Goal: Book appointment/travel/reservation

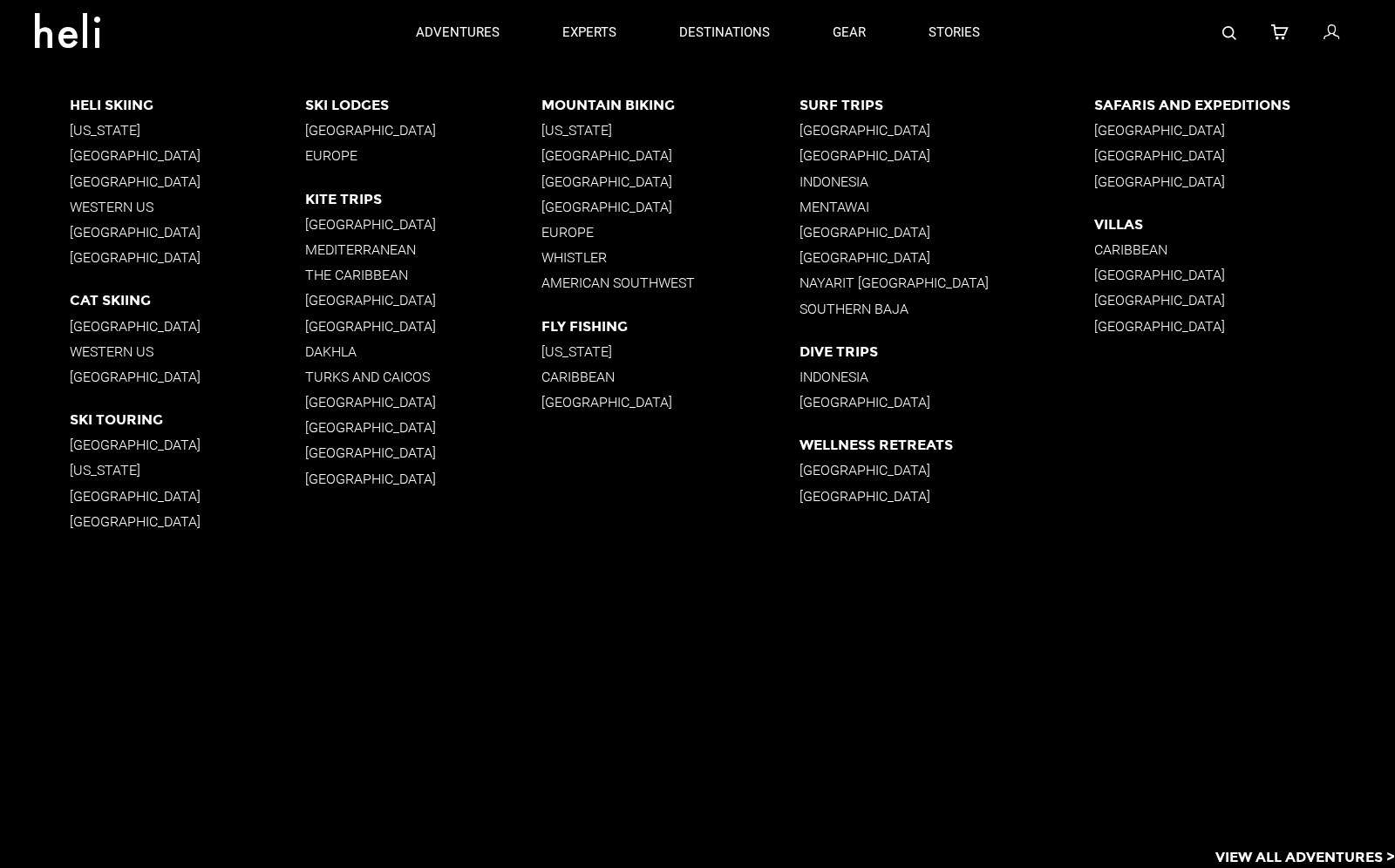
click at [128, 154] on p "[GEOGRAPHIC_DATA]" at bounding box center [187, 156] width 236 height 17
drag, startPoint x: 126, startPoint y: 193, endPoint x: 121, endPoint y: 359, distance: 166.1
click at [124, 250] on div "Heli Skiing [US_STATE] [GEOGRAPHIC_DATA] [GEOGRAPHIC_DATA] [GEOGRAPHIC_DATA] [G…" at bounding box center [187, 185] width 236 height 178
click at [119, 327] on p "[GEOGRAPHIC_DATA]" at bounding box center [187, 327] width 236 height 17
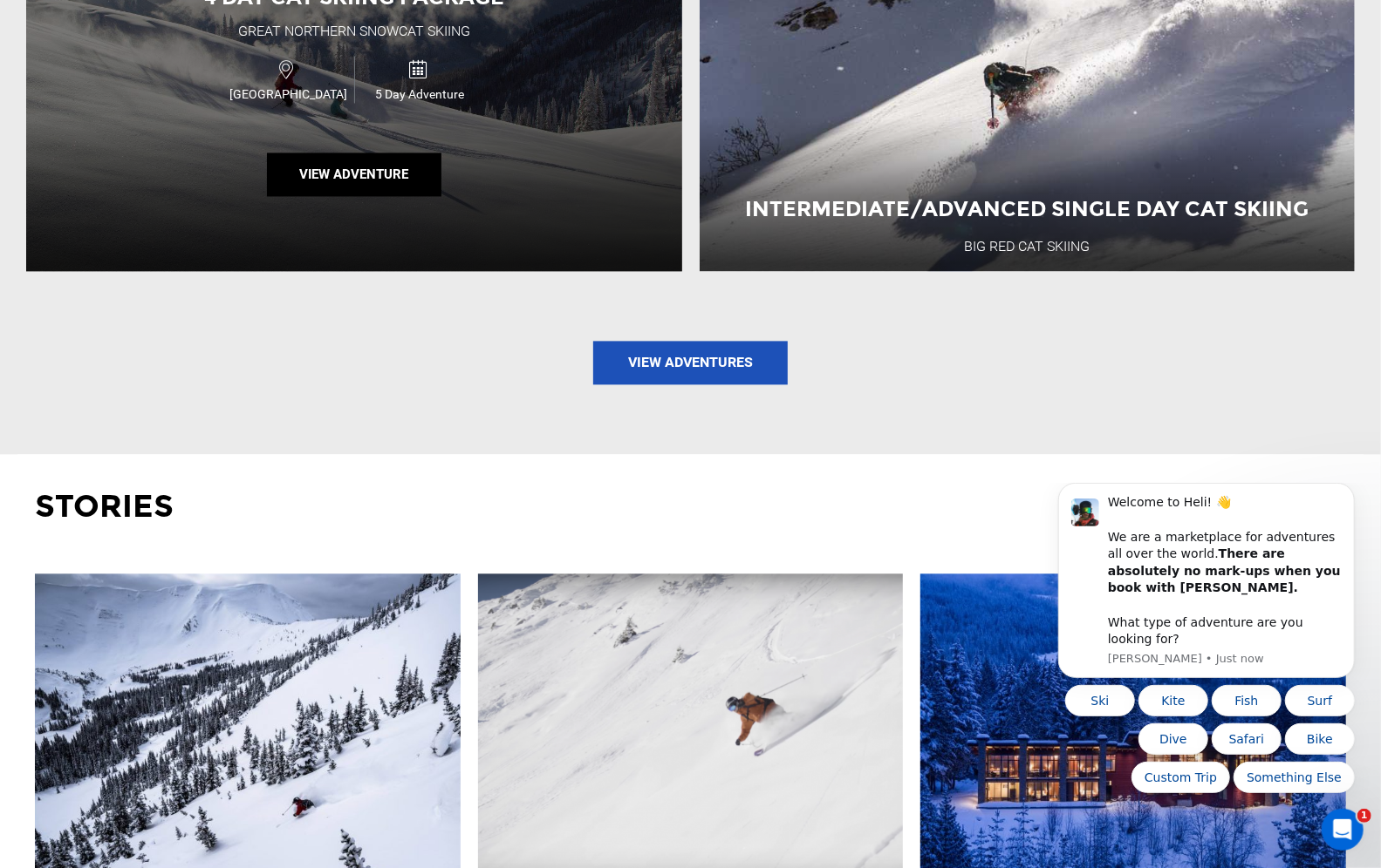
scroll to position [2200, 0]
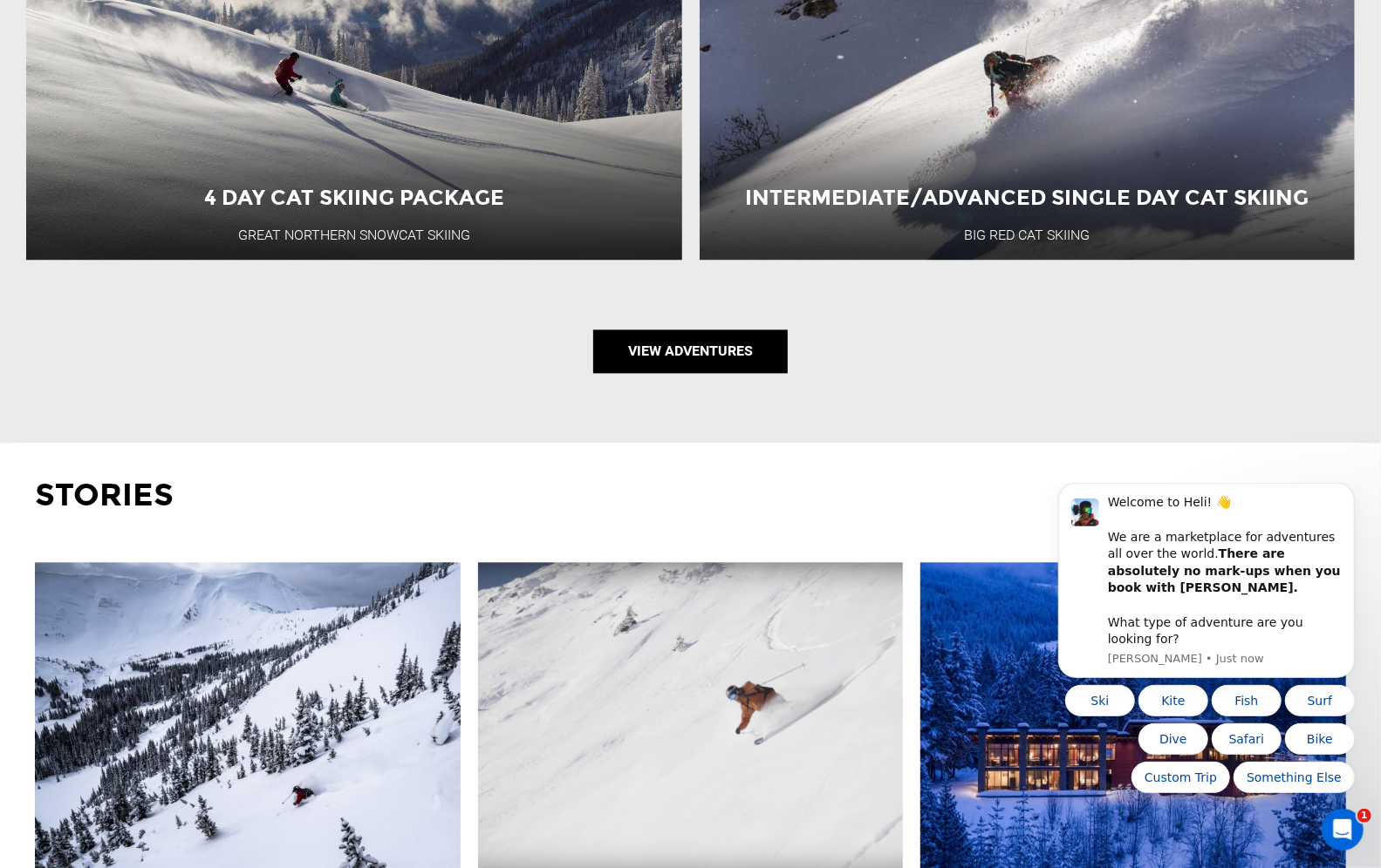
click at [687, 361] on link "View Adventures" at bounding box center [690, 351] width 195 height 44
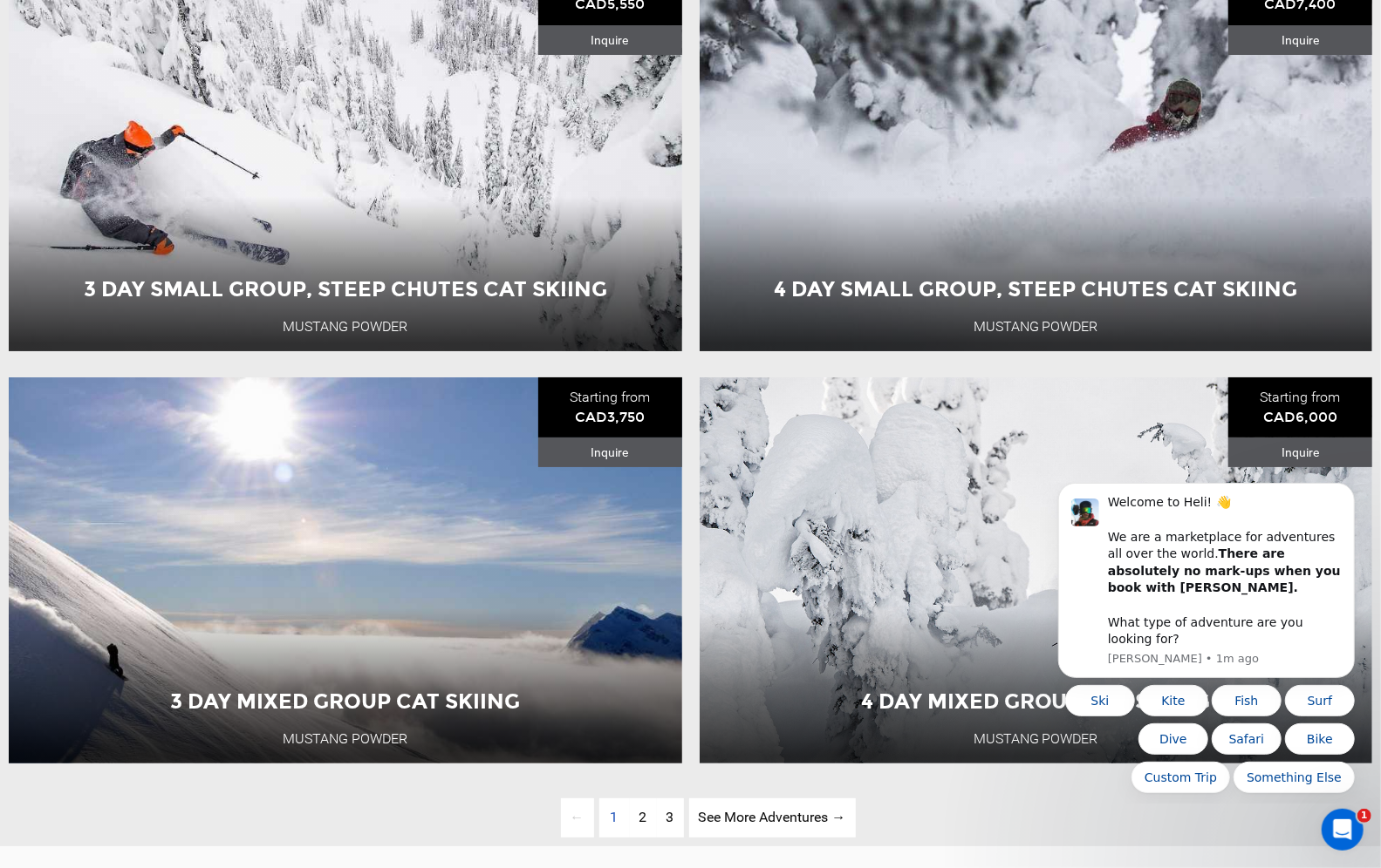
scroll to position [4043, 0]
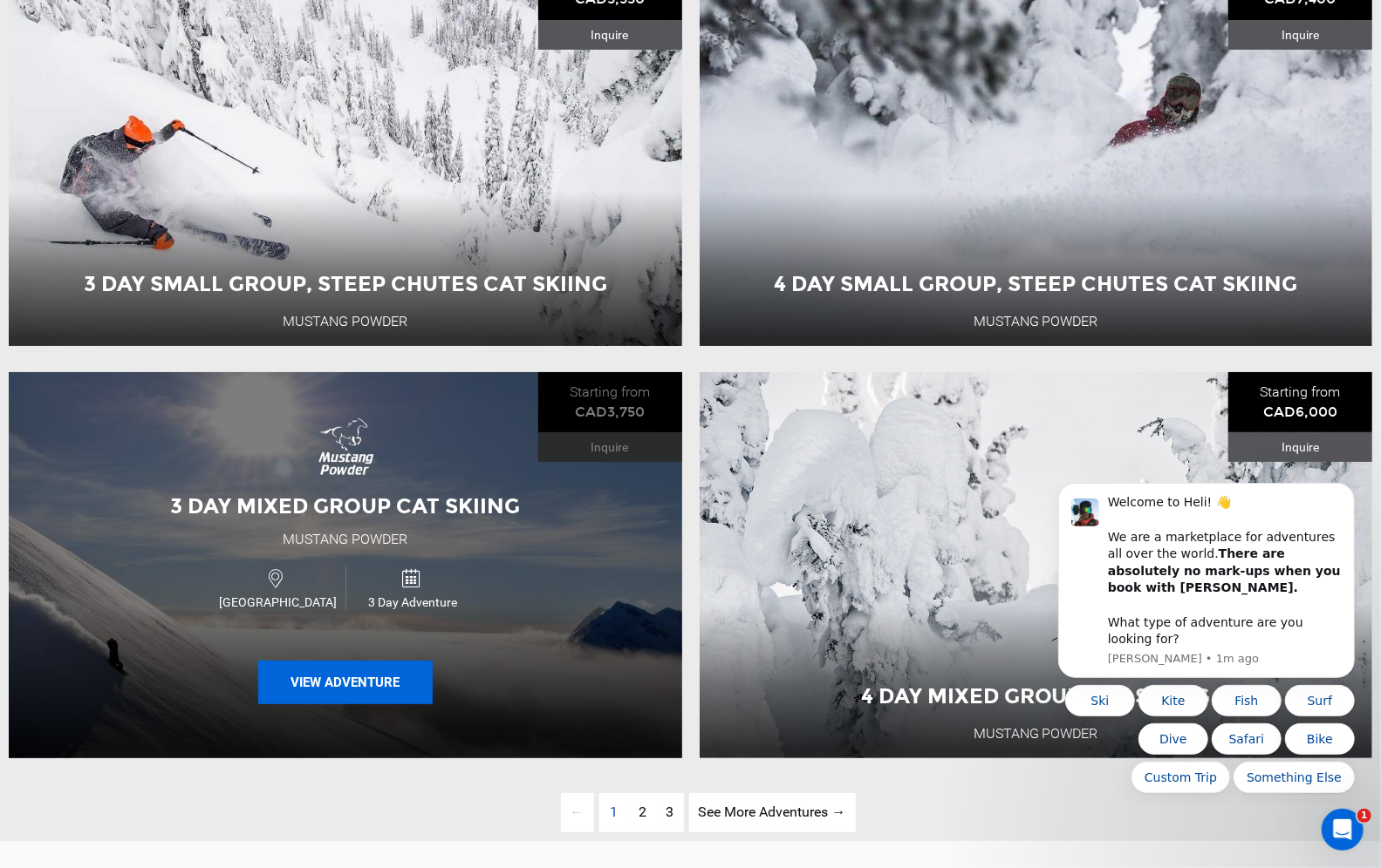
click at [371, 704] on button "View Adventure" at bounding box center [345, 682] width 174 height 44
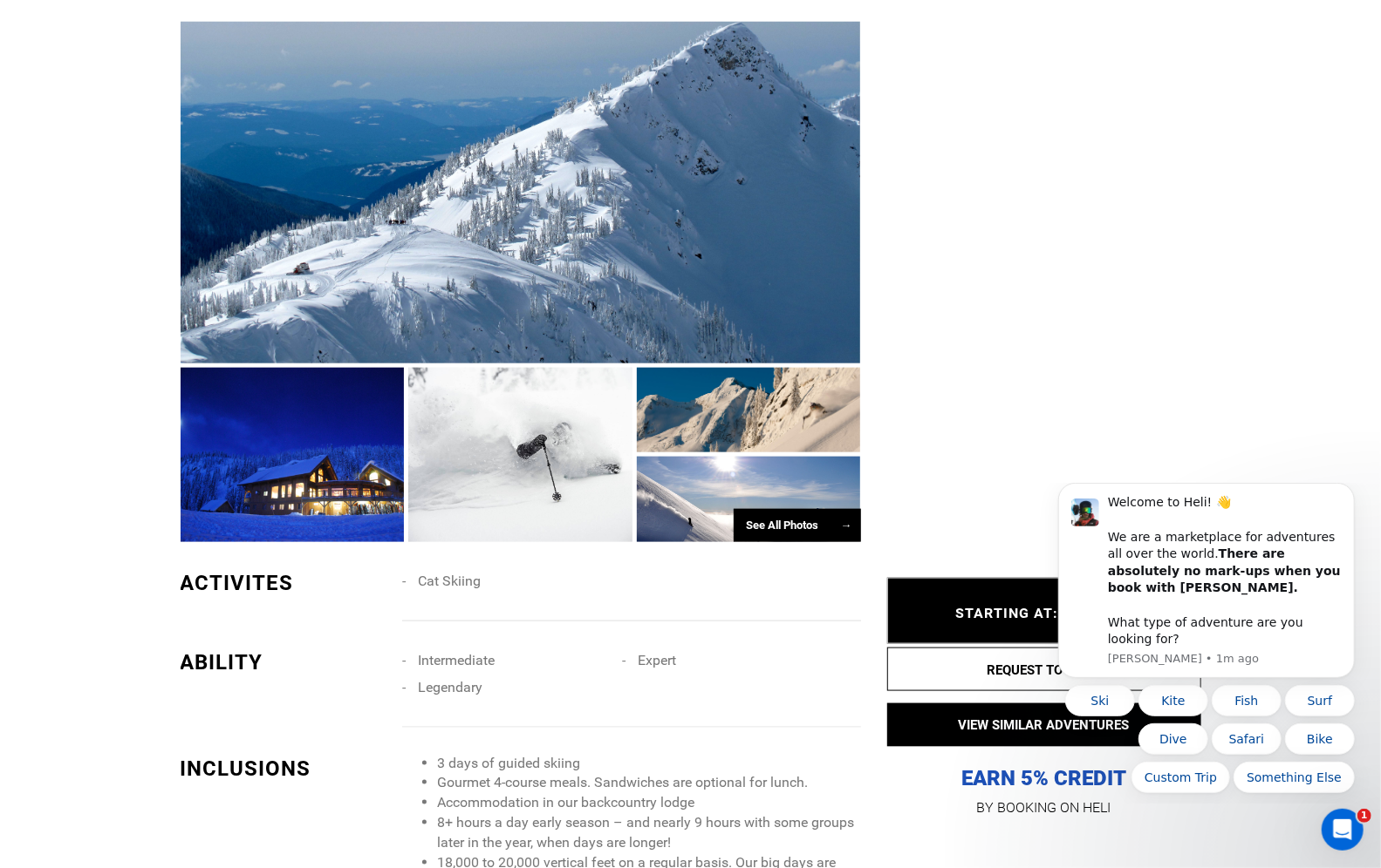
scroll to position [1100, 0]
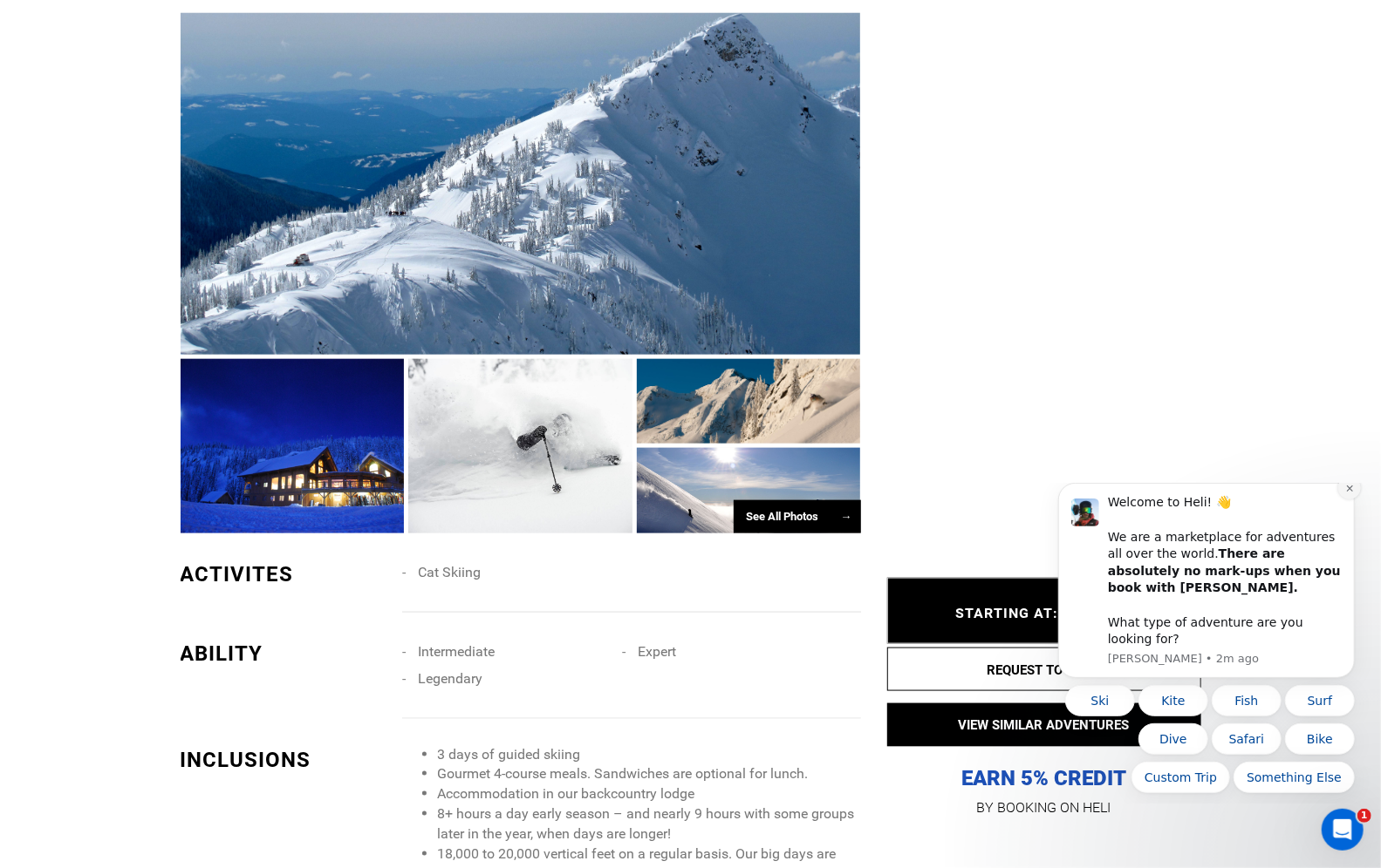
click at [1349, 491] on icon "Dismiss notification" at bounding box center [1347, 487] width 7 height 7
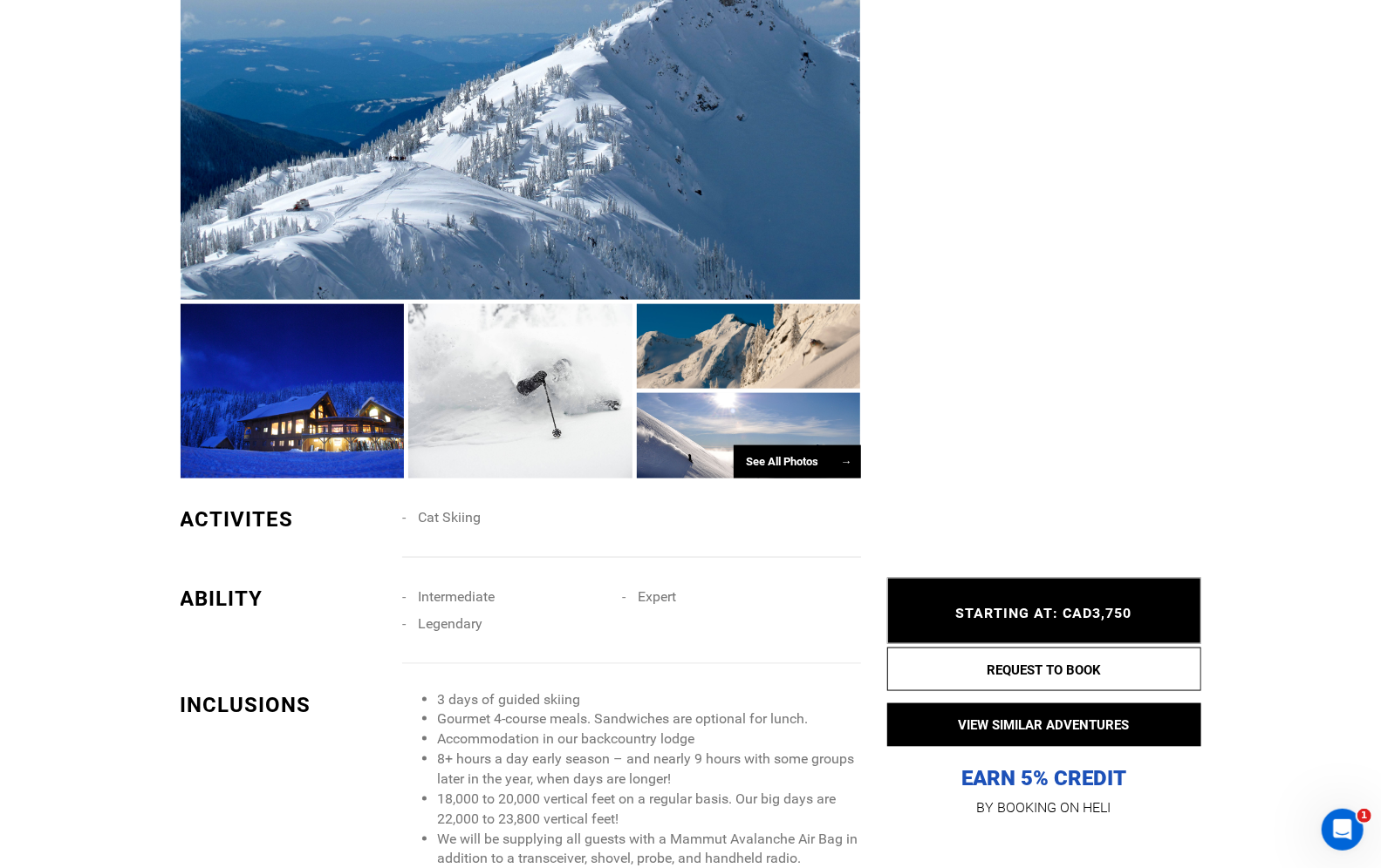
scroll to position [1157, 0]
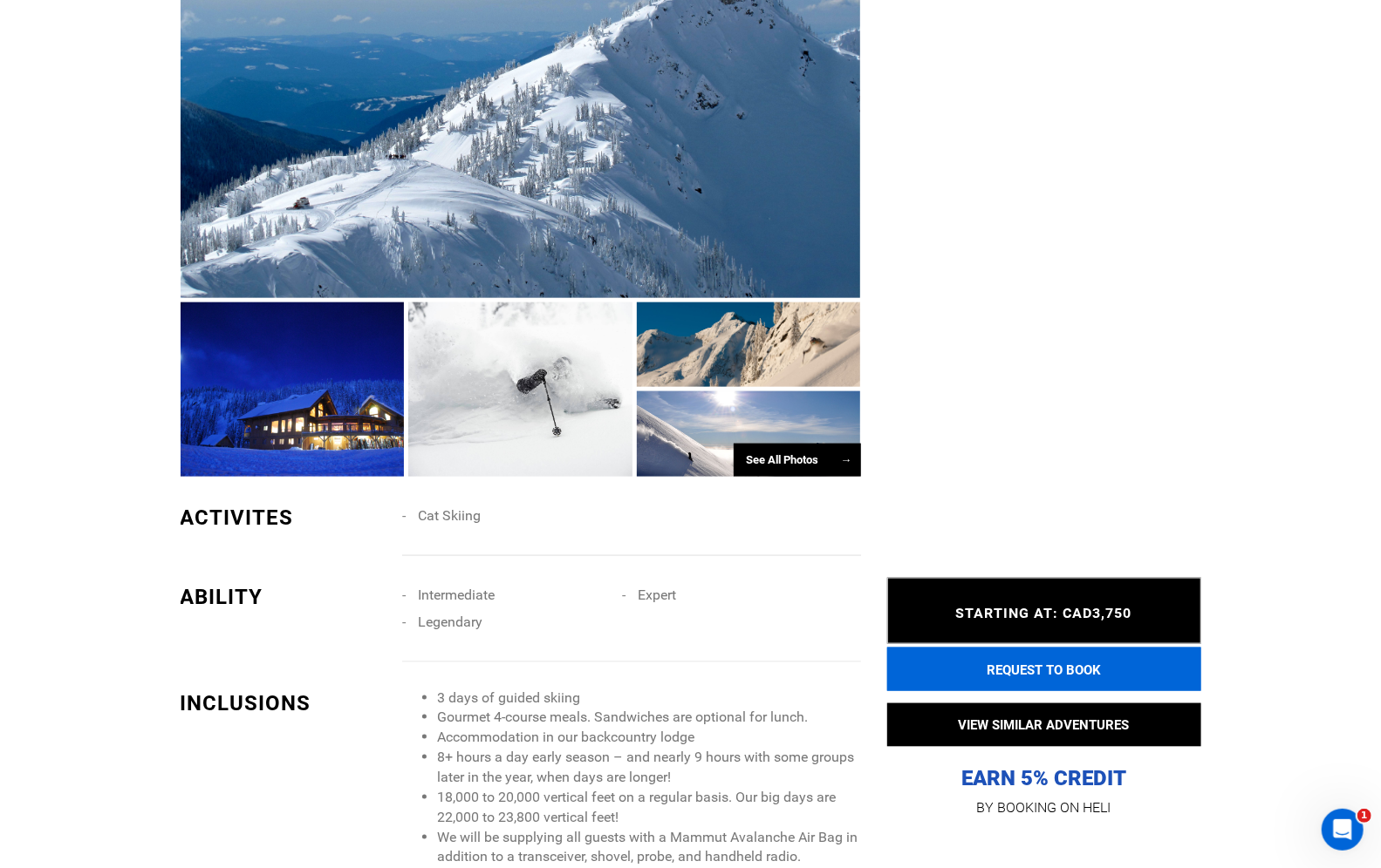
click at [1073, 668] on button "REQUEST TO BOOK" at bounding box center [1044, 669] width 314 height 44
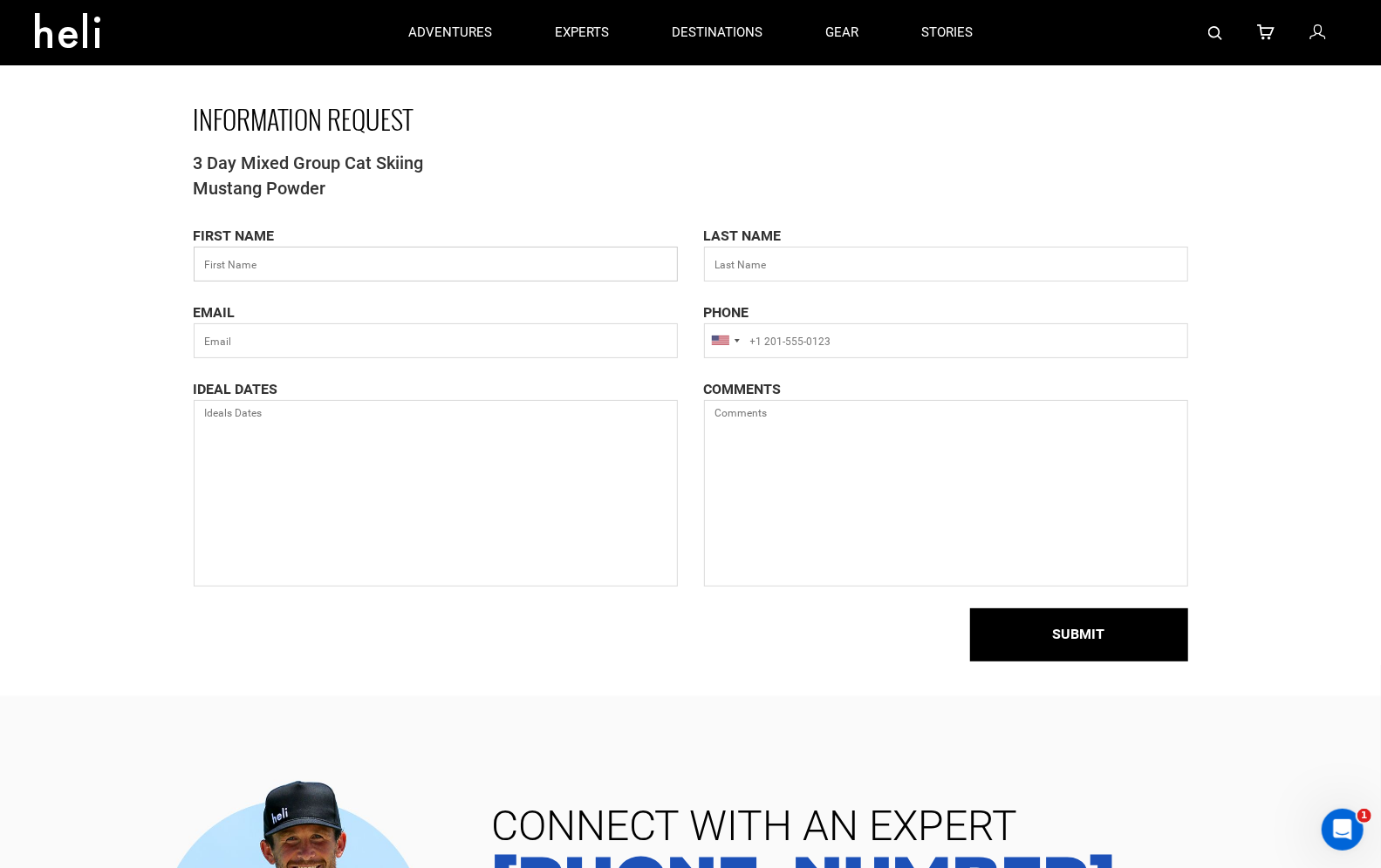
click at [347, 264] on input "text" at bounding box center [435, 264] width 484 height 34
type input "[PERSON_NAME]"
type input "Gerelus"
click at [270, 340] on input "text" at bounding box center [435, 340] width 484 height 34
type input "[EMAIL_ADDRESS][DOMAIN_NAME]"
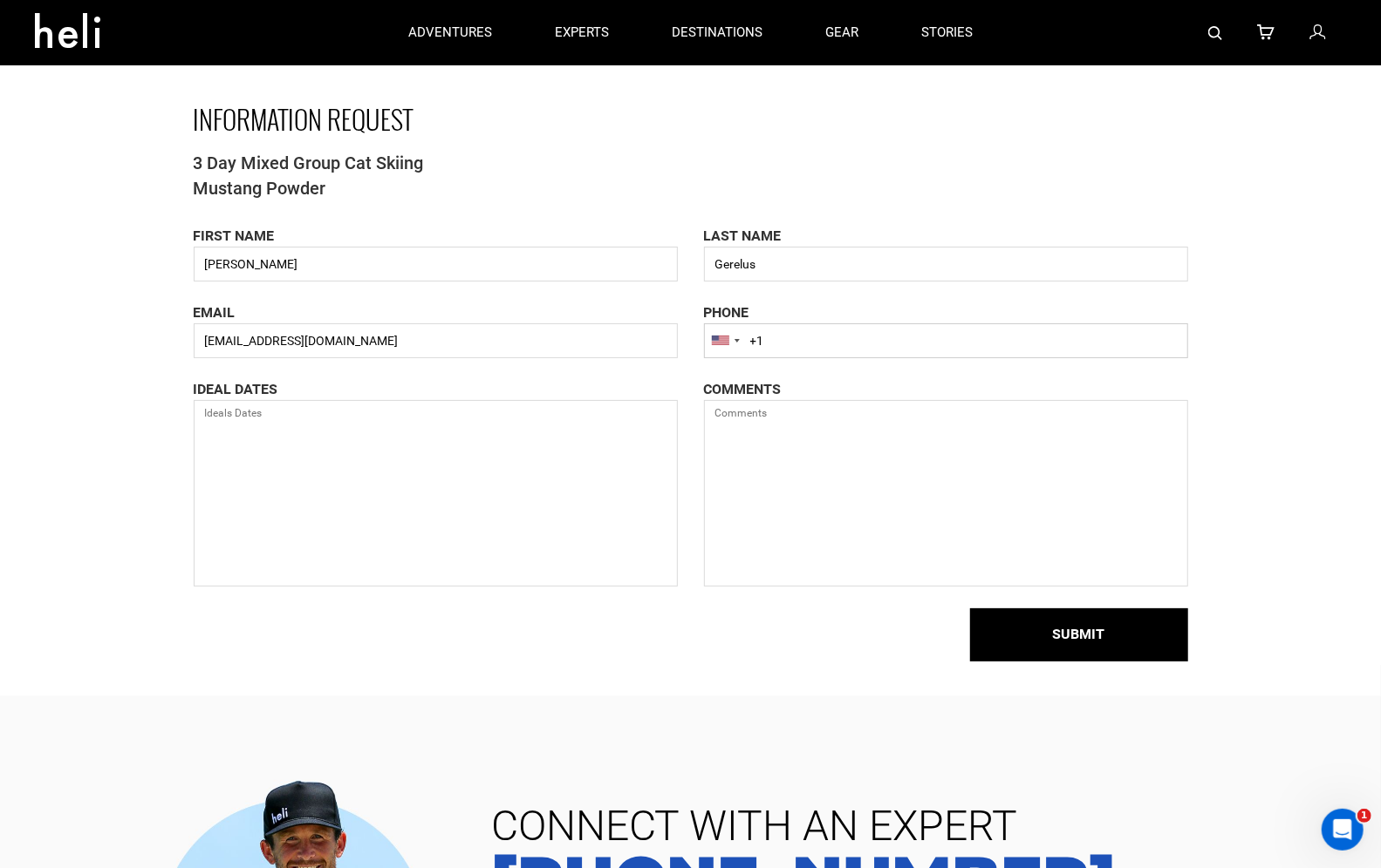
click at [870, 347] on input "+1" at bounding box center [945, 340] width 484 height 34
type input "[PHONE_NUMBER]"
click at [354, 428] on textarea at bounding box center [435, 494] width 484 height 186
type textarea "[DATE] to [DATE]"
click at [799, 418] on textarea at bounding box center [945, 494] width 484 height 186
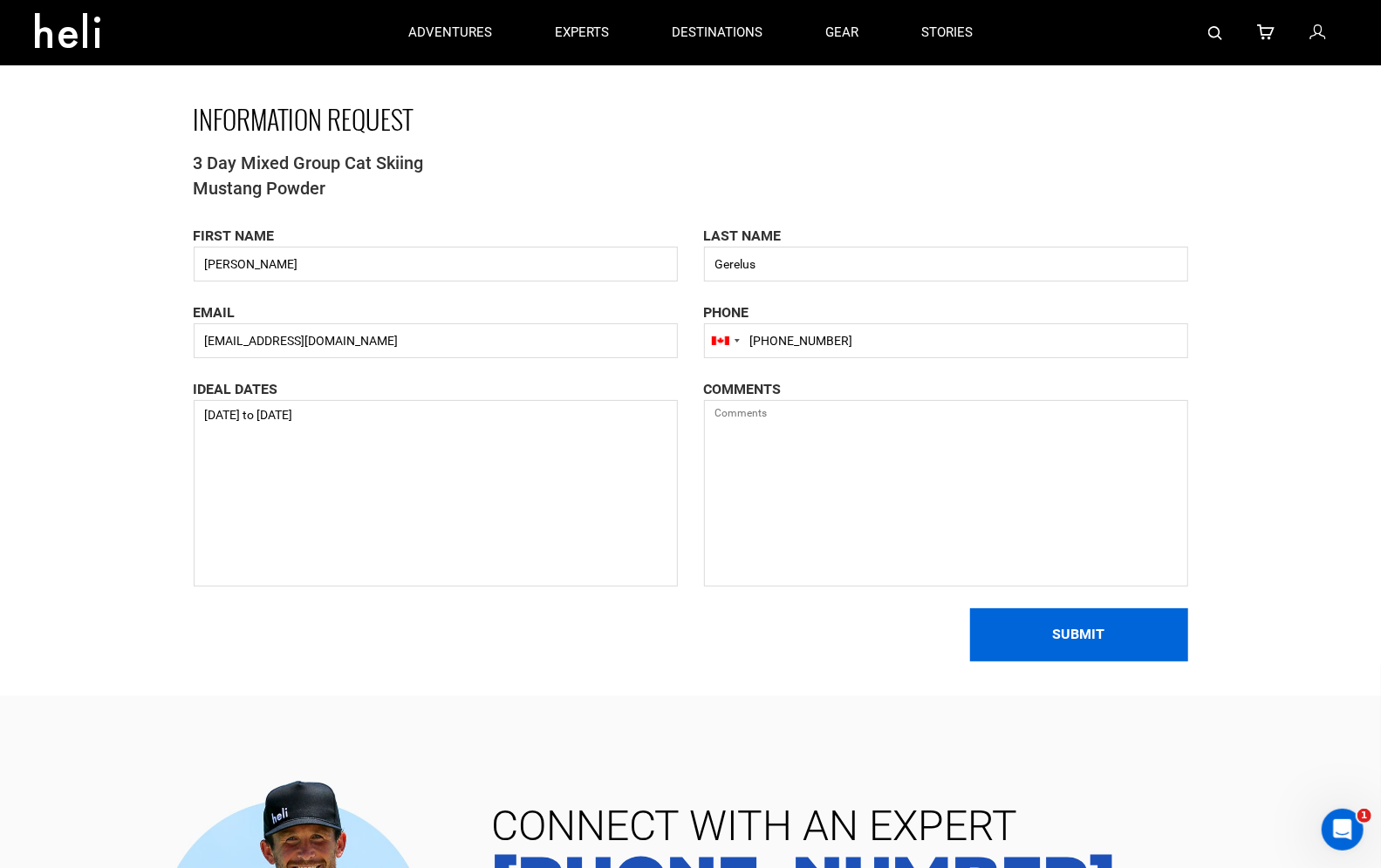
click at [1084, 635] on button "SUBMIT" at bounding box center [1079, 634] width 218 height 53
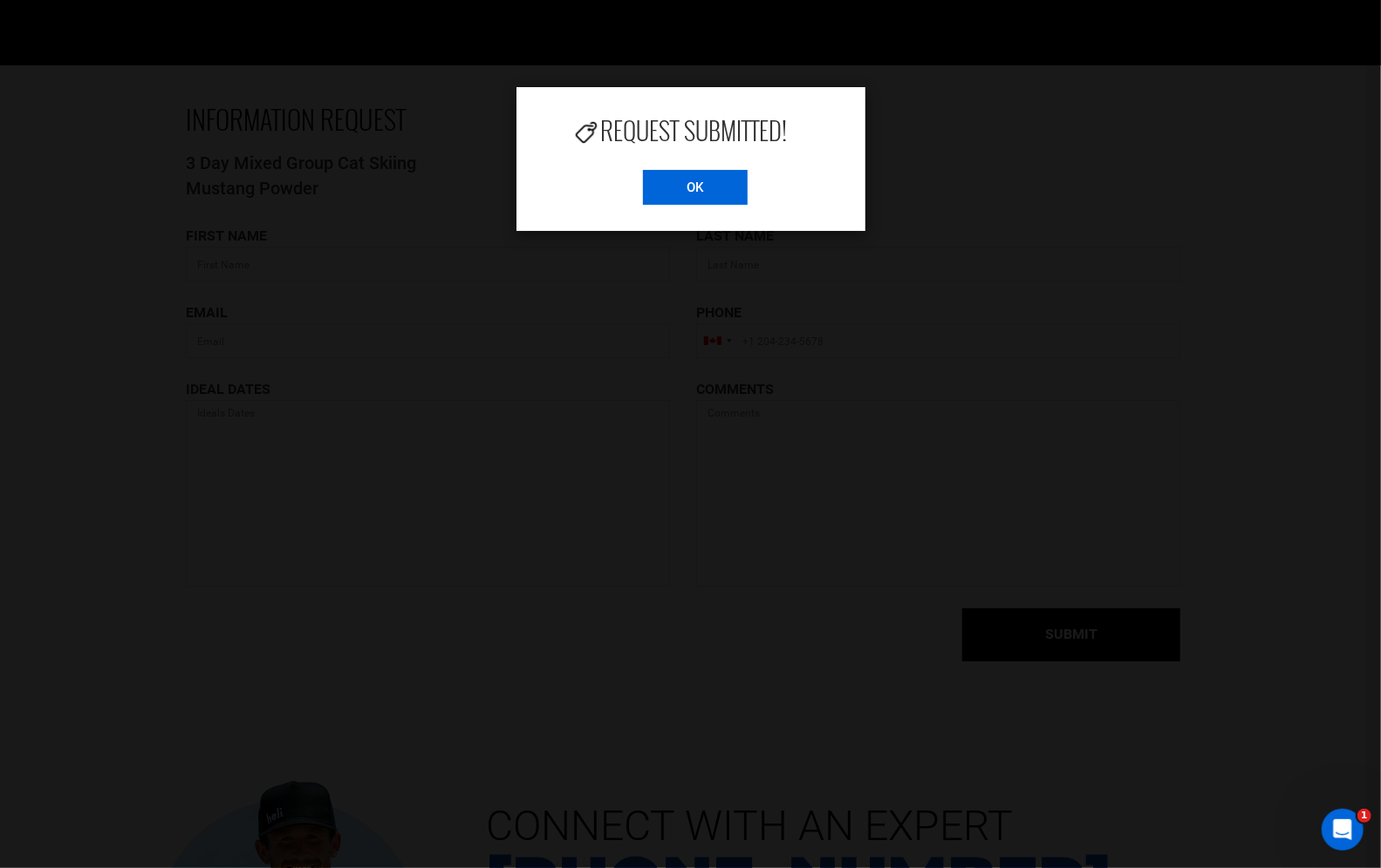
click at [687, 183] on input "OK" at bounding box center [695, 186] width 104 height 34
